Goal: Task Accomplishment & Management: Manage account settings

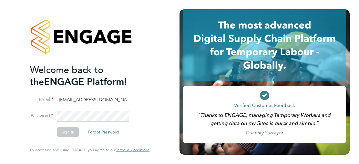
click at [136, 134] on li "Sign In Forgot Password" at bounding box center [87, 135] width 114 height 15
click at [126, 100] on input "[EMAIL_ADDRESS][DOMAIN_NAME]" at bounding box center [93, 100] width 72 height 10
type input "S"
type input "[EMAIL_ADDRESS][DOMAIN_NAME]"
click at [148, 59] on div at bounding box center [89, 36] width 119 height 55
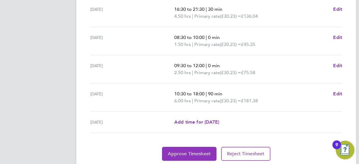
scroll to position [262, 0]
